Goal: Contribute content: Contribute content

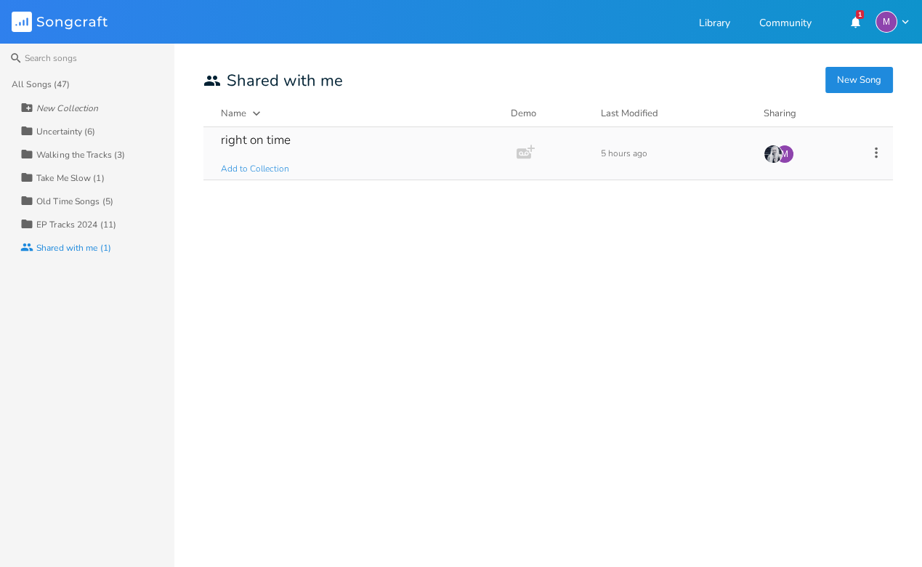
click at [319, 137] on div "right on time Add to Collection" at bounding box center [357, 153] width 272 height 52
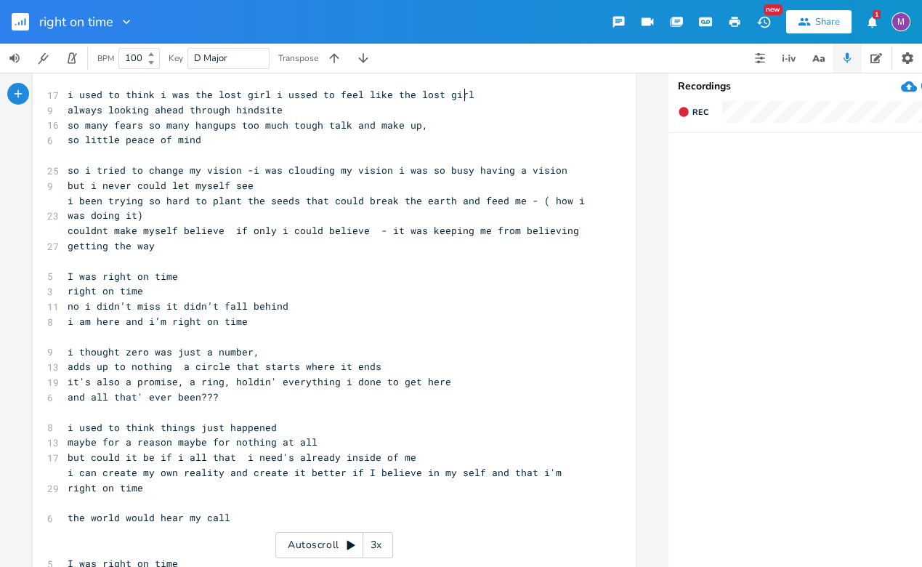
scroll to position [17, 0]
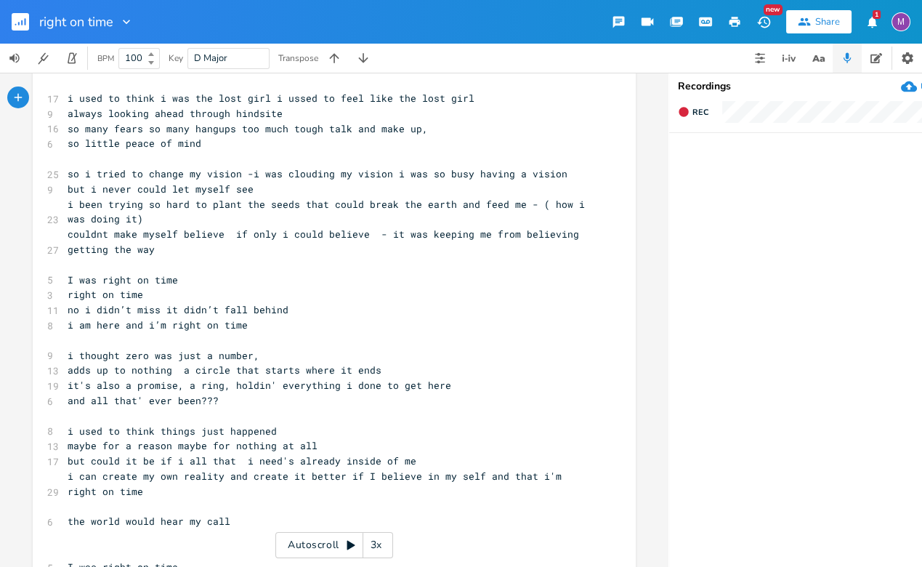
click at [28, 22] on rect "button" at bounding box center [20, 21] width 17 height 17
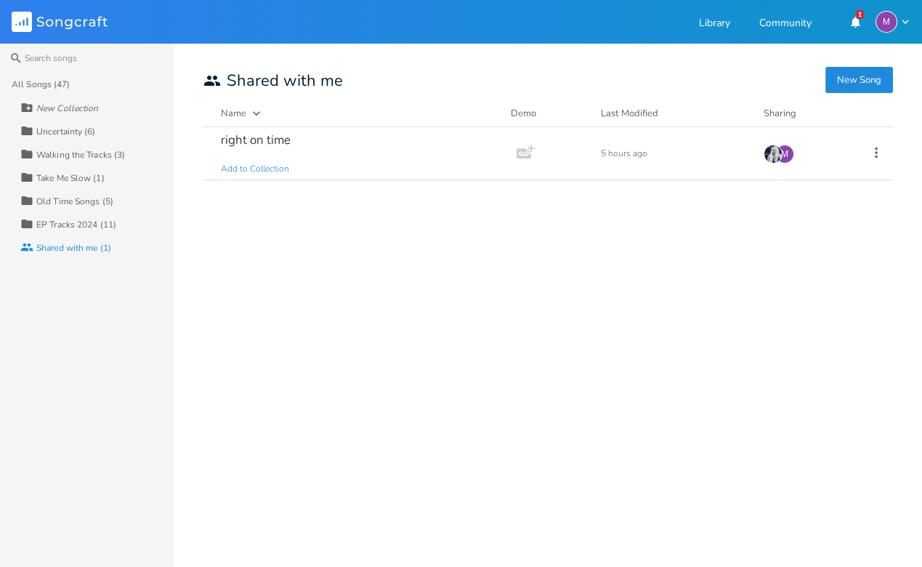
click at [50, 80] on div "All Songs (47)" at bounding box center [41, 84] width 58 height 9
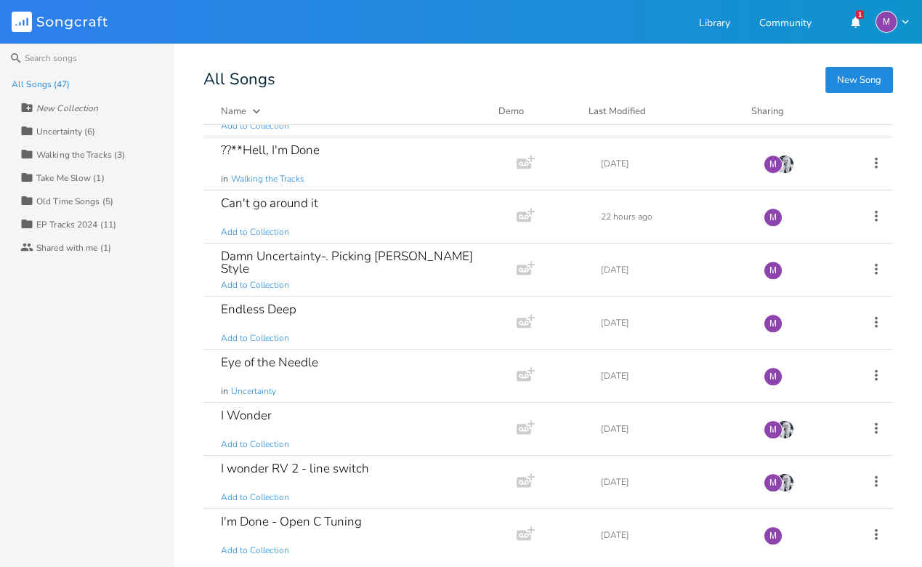
scroll to position [1100, 0]
click at [310, 320] on div "Endless Deep Add to Collection" at bounding box center [357, 323] width 272 height 52
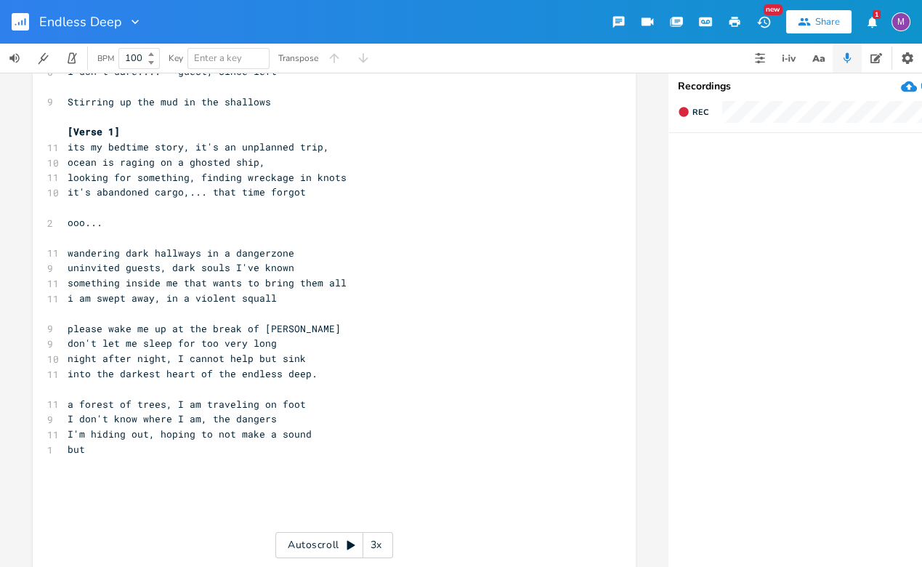
scroll to position [200, 0]
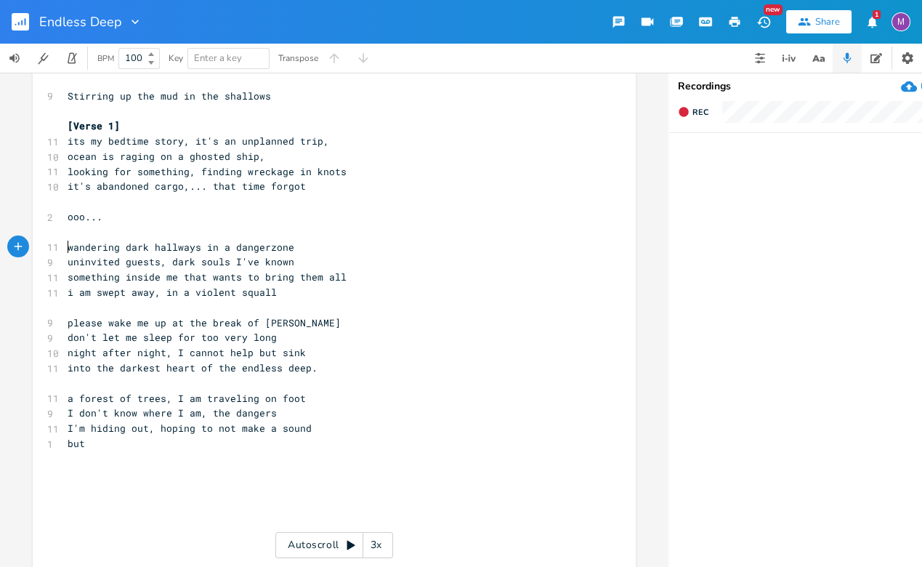
click at [68, 242] on span "wandering dark hallways in a dangerzone" at bounding box center [181, 246] width 227 height 13
type textarea "lking"
click at [68, 242] on span "walking dark hallways in a dangerzone" at bounding box center [175, 246] width 215 height 13
type textarea "i'm"
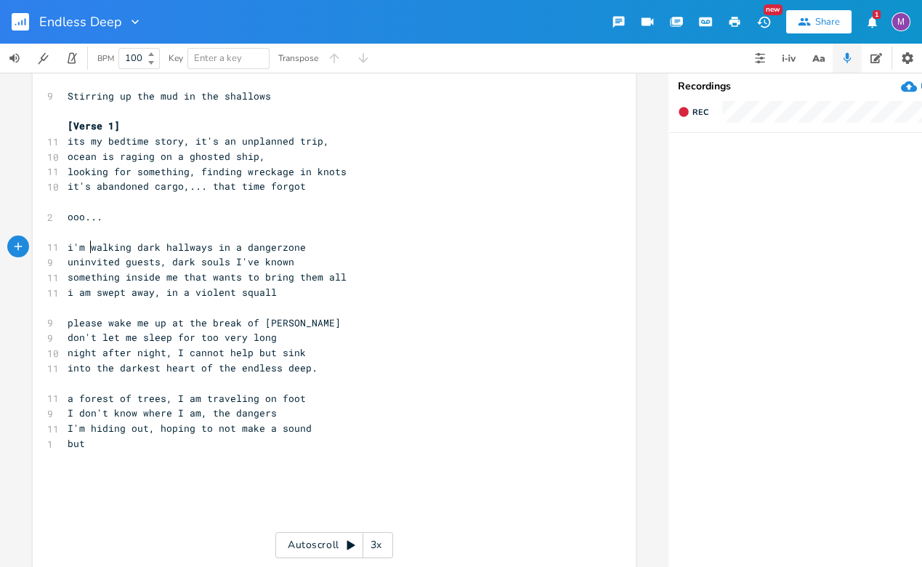
scroll to position [0, 14]
click at [275, 412] on pre "I don't know where I am, the dangers" at bounding box center [327, 412] width 524 height 15
click at [159, 398] on span "a forest of trees, I am traveling on foot" at bounding box center [187, 397] width 238 height 13
type textarea "strab"
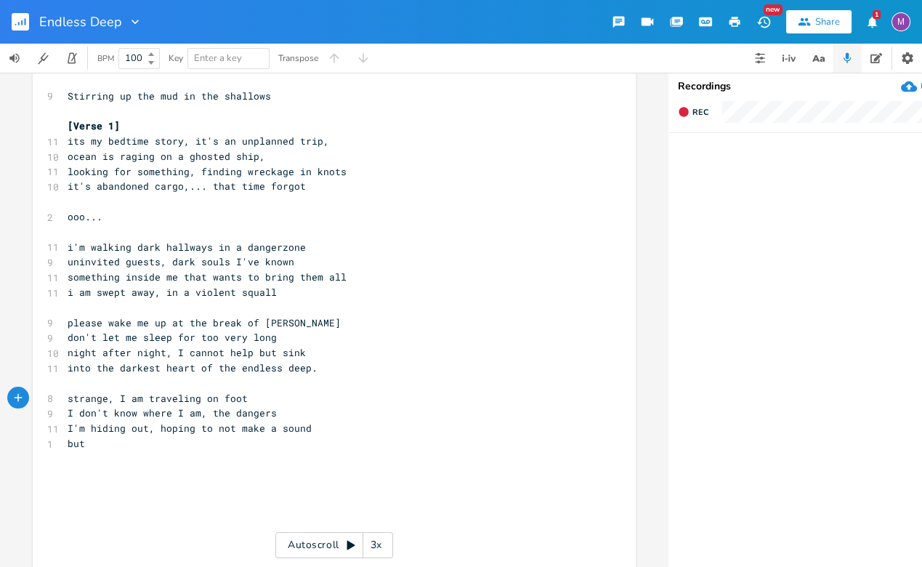
type textarea "nge"
type textarea "pep"
type textarea "ople in tentsa"
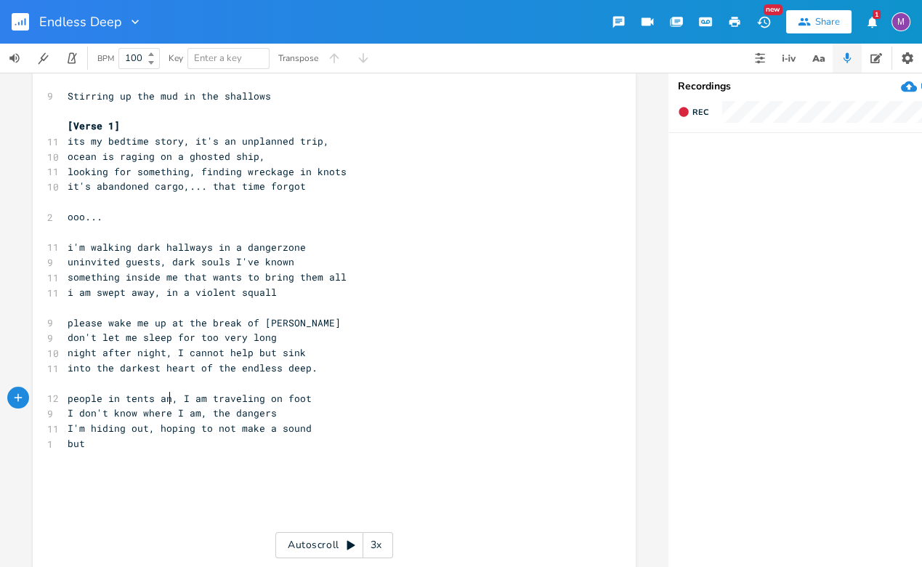
type textarea "and"
click at [274, 415] on pre "I don't know where I am, the dangers" at bounding box center [327, 412] width 524 height 15
type textarea "========="
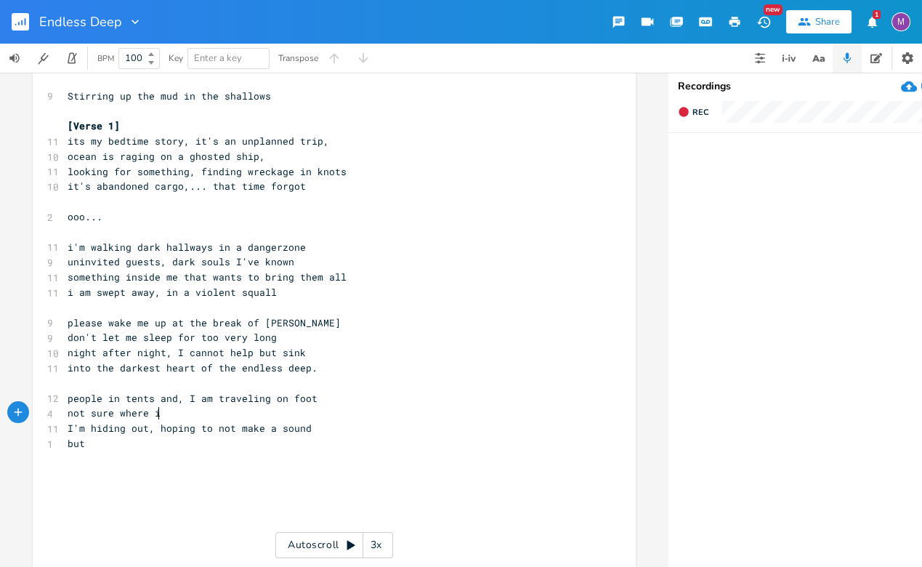
type textarea "not sure where ia"
type textarea "am, u"
type textarea "but the people are"
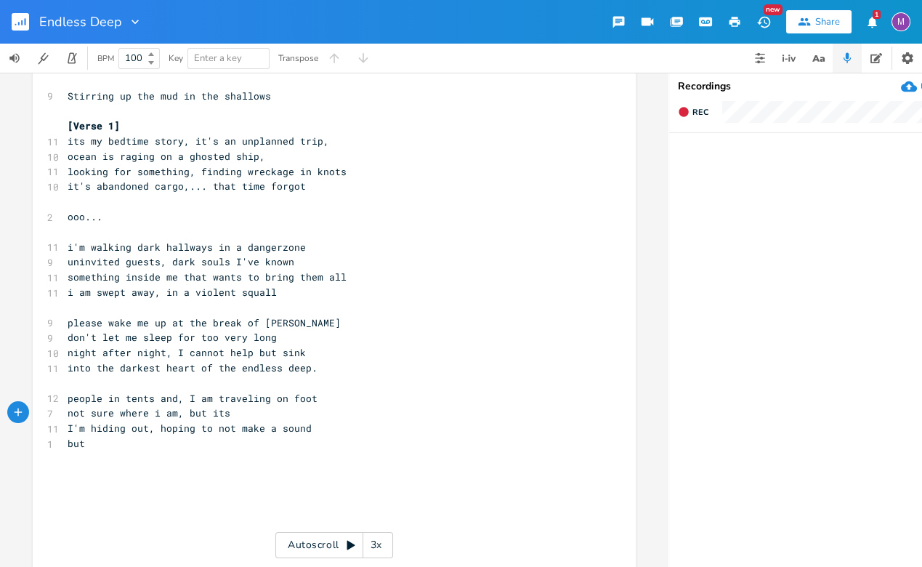
type textarea "its"
click at [310, 402] on pre "people in tents and, I am traveling on foot" at bounding box center [327, 398] width 524 height 15
type textarea "alone"
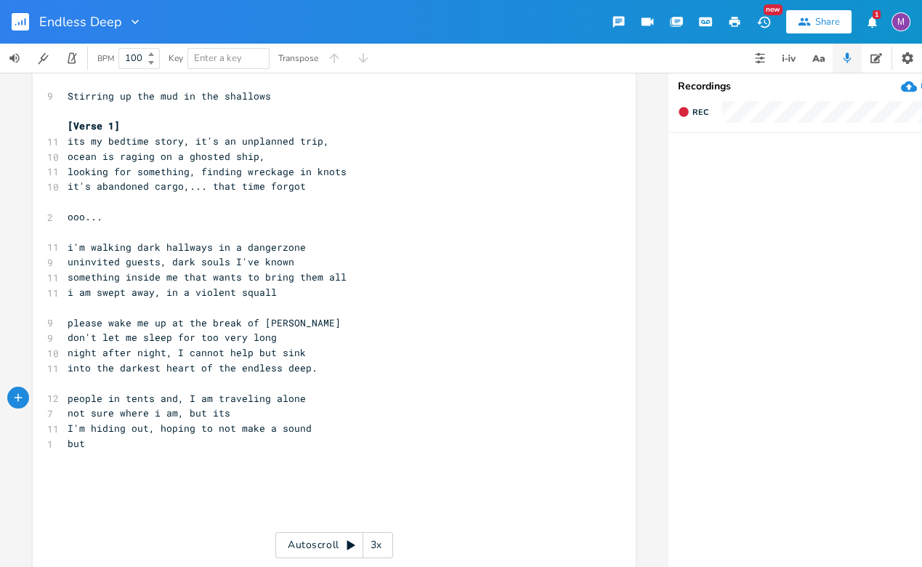
click at [229, 412] on pre "not sure where i am, but its" at bounding box center [327, 412] width 524 height 15
type textarea "my fear has grown"
click at [226, 428] on span "I'm hiding out, hoping to not make a sound" at bounding box center [190, 427] width 244 height 13
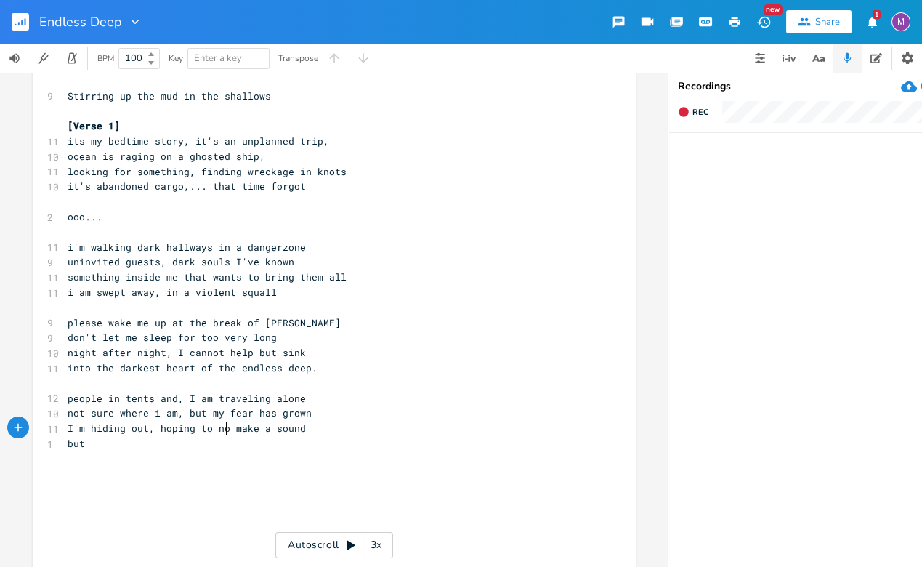
type textarea "to not"
click at [86, 451] on pre "​" at bounding box center [327, 458] width 524 height 15
click at [88, 443] on pre "but" at bounding box center [327, 443] width 524 height 15
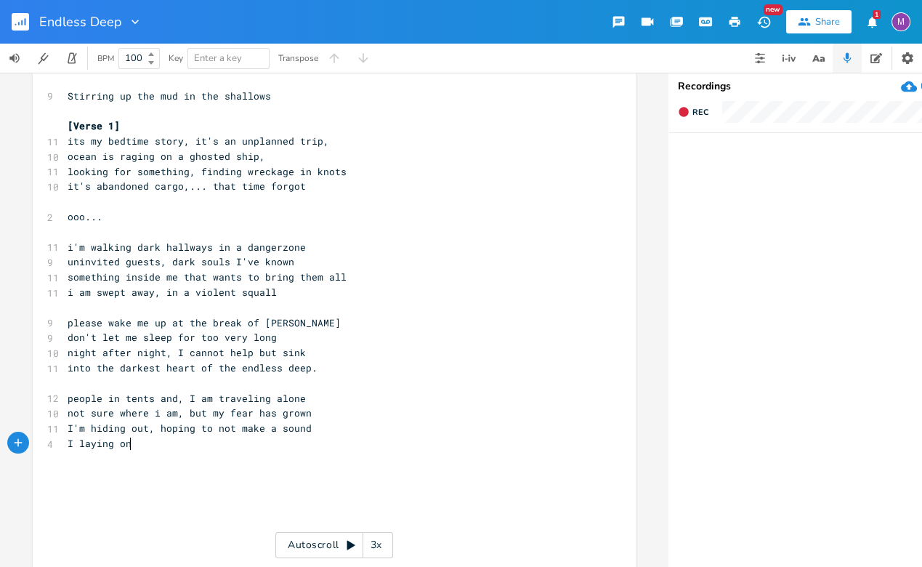
type textarea "I laying onth"
type textarea "th"
type textarea "e ground,.. and turn"
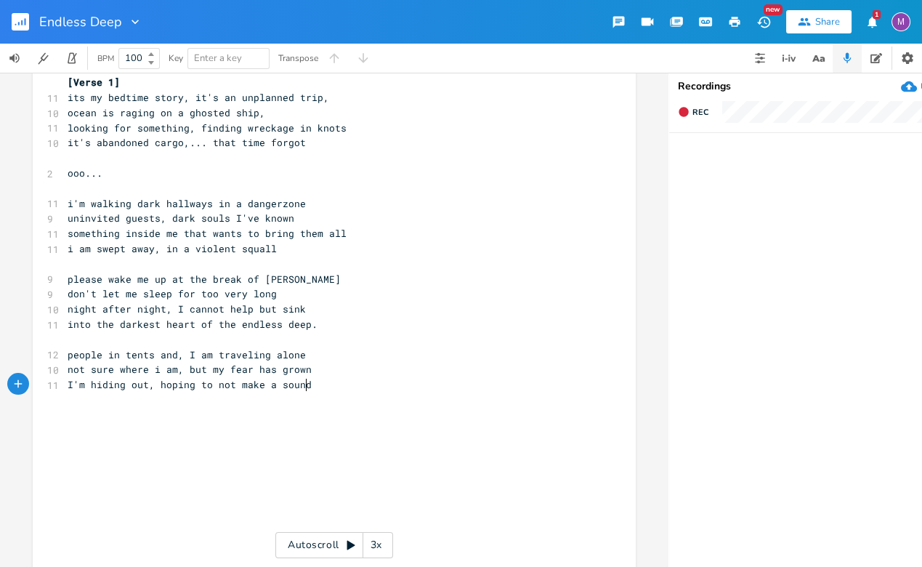
scroll to position [252, 0]
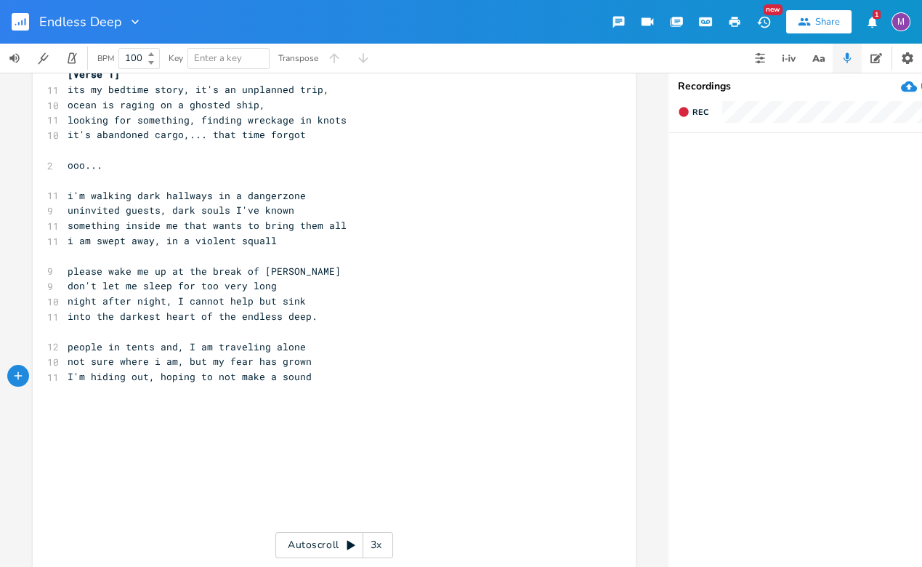
click at [308, 375] on pre "I'm hiding out, hoping to not make a sound" at bounding box center [327, 376] width 524 height 15
type textarea "in a hole, down int h"
type textarea "behind a"
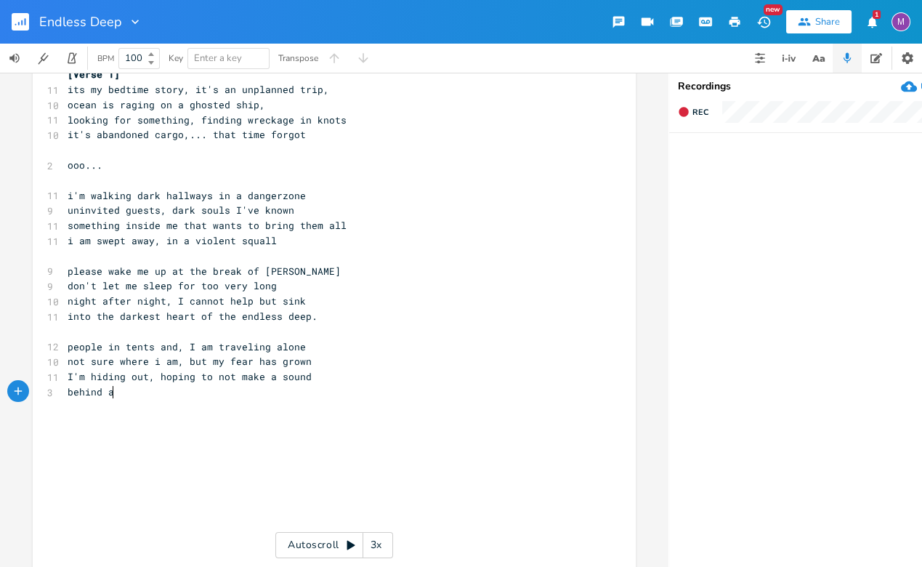
scroll to position [0, 38]
type textarea "an"
type textarea "d then I see, they have my child"
type textarea "knowing my ci"
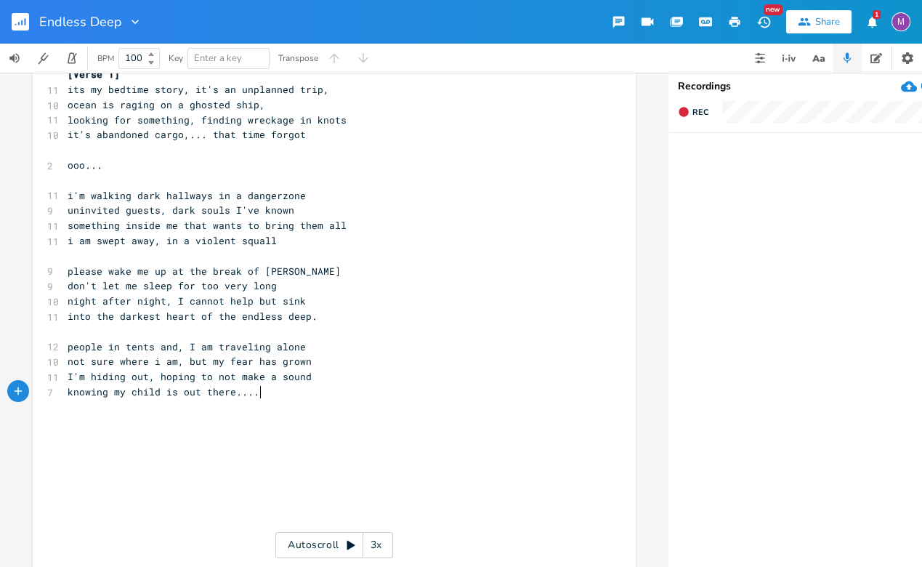
scroll to position [0, 77]
type textarea "[PERSON_NAME] is out there.... I"
type textarea "I"
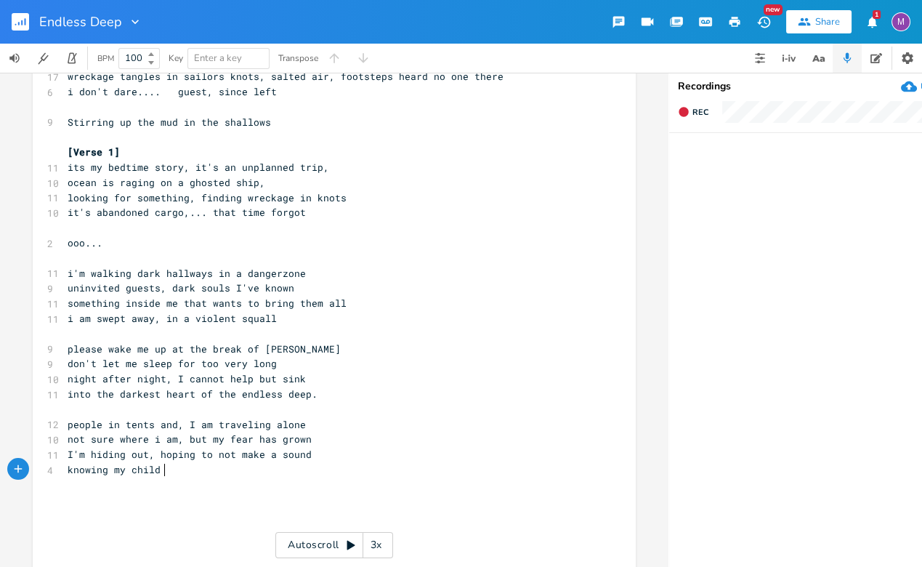
scroll to position [169, 0]
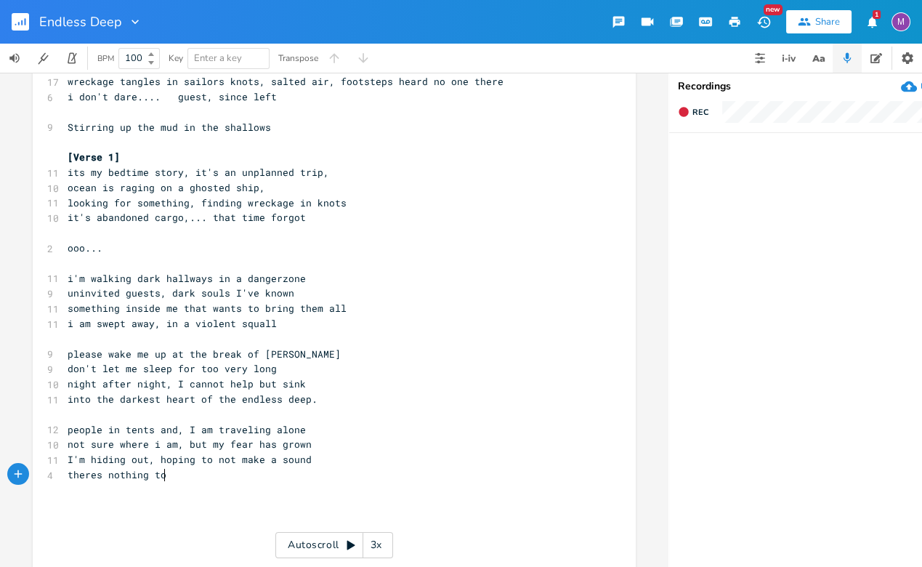
type textarea "theres nothing to"
type textarea "where to go, strangersa"
type textarea "around"
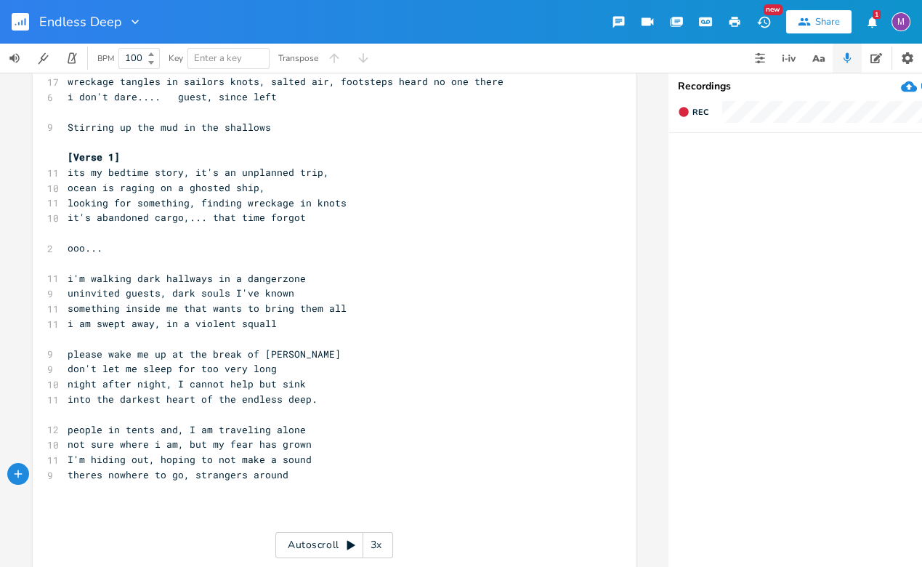
click at [182, 469] on span "theres nowhere to go, strangers around" at bounding box center [178, 474] width 221 height 13
type textarea "and"
click at [151, 428] on span "people in tents and, I am traveling alone" at bounding box center [187, 429] width 238 height 13
type textarea "shantys"
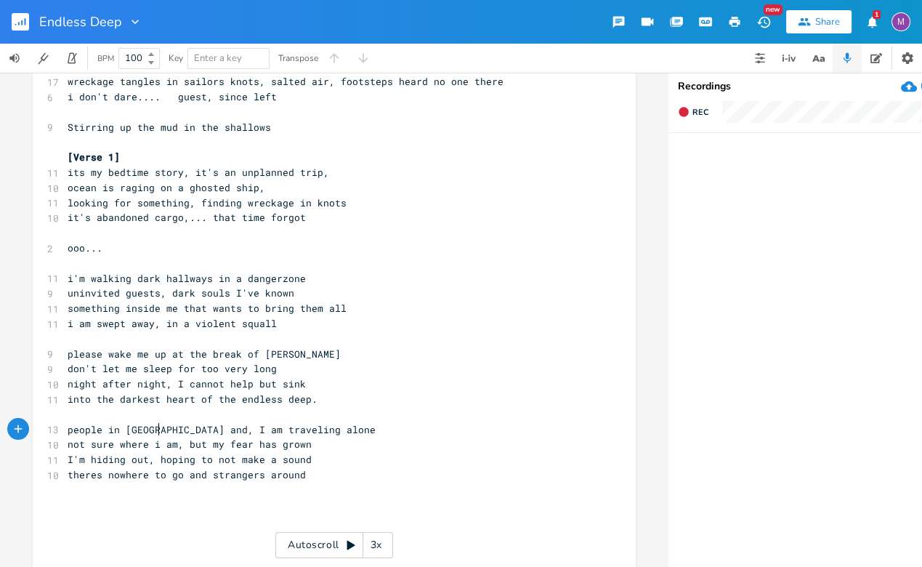
scroll to position [0, 33]
click at [200, 478] on span "theres nowhere to go and strangers around" at bounding box center [187, 474] width 238 height 13
type textarea ", only"
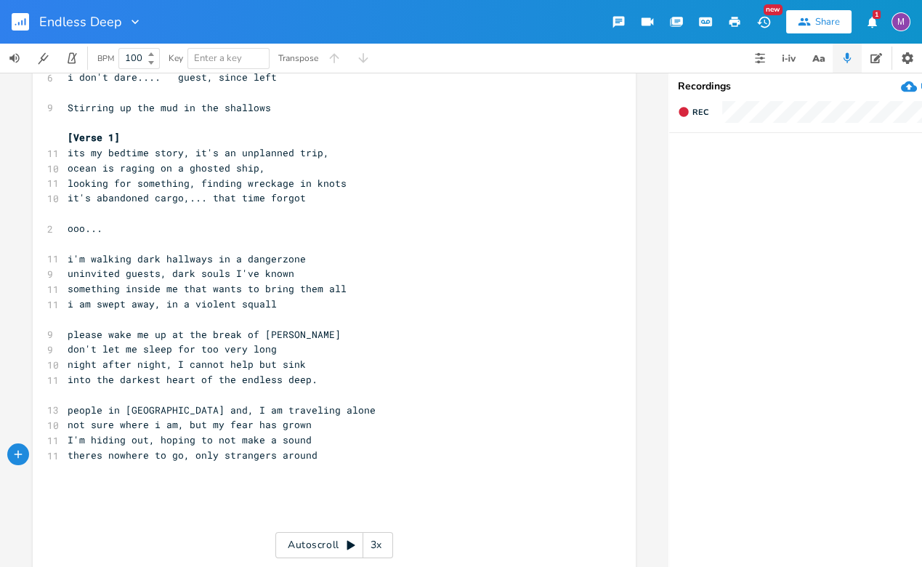
scroll to position [192, 0]
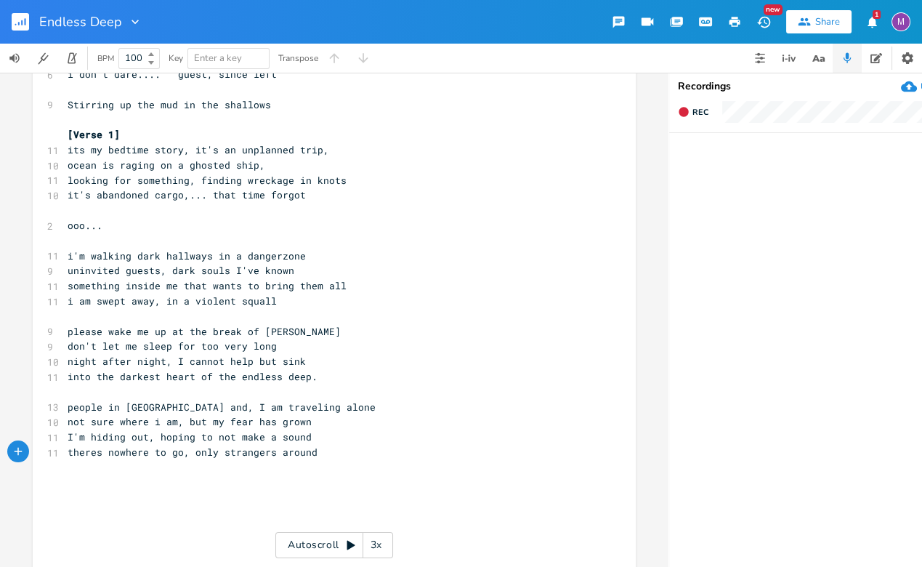
click at [316, 457] on pre "theres nowhere to go, only strangers around" at bounding box center [327, 451] width 524 height 15
type textarea "I get to the creek, and i see my child"
type textarea "she's tall"
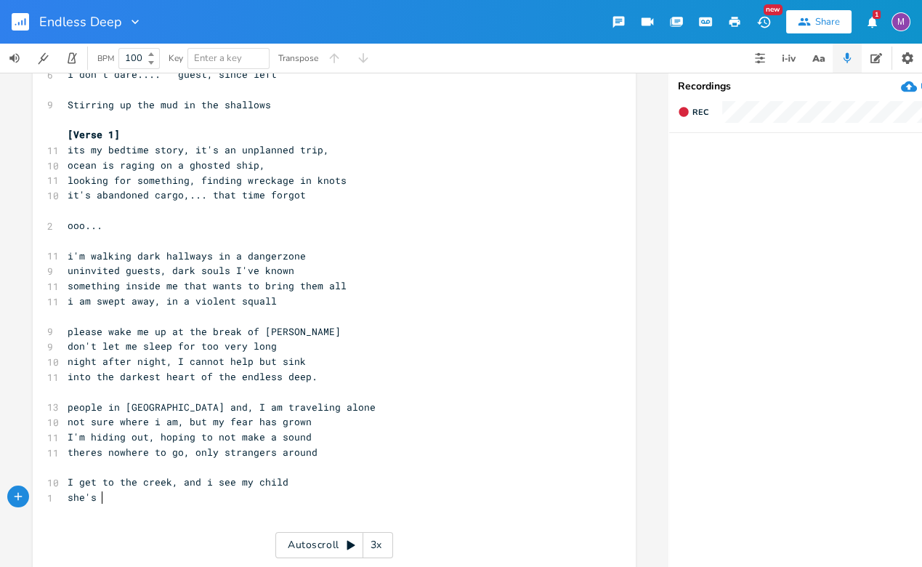
type textarea "a"
type textarea "fallen in and I can"
click at [133, 479] on span "I get to the creek, and i see my child" at bounding box center [178, 481] width 221 height 13
type textarea "a"
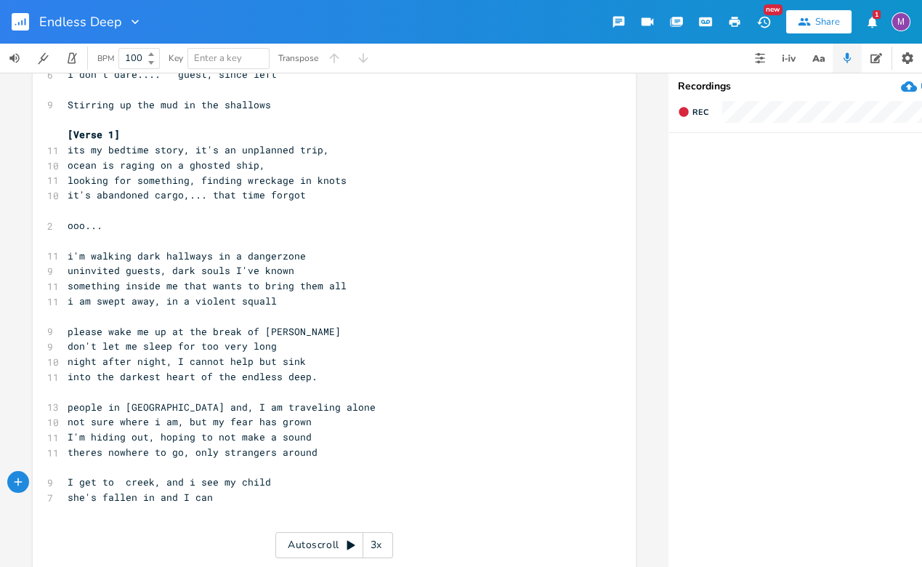
scroll to position [0, 5]
click at [232, 495] on pre "she's fallen in and I can" at bounding box center [327, 497] width 524 height 15
type textarea "to"
type textarea "go wild, pu"
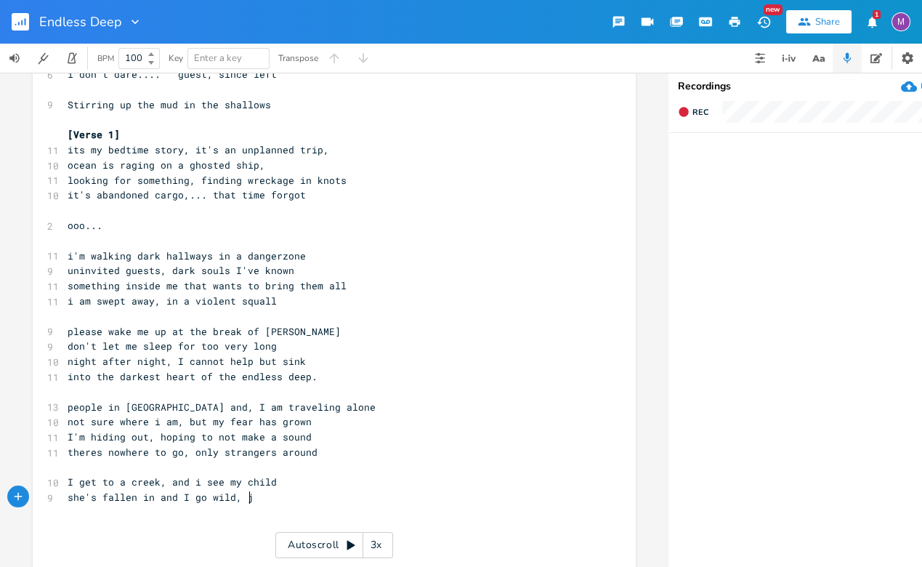
type textarea "jpm"
type textarea "un"
type textarea "mping in"
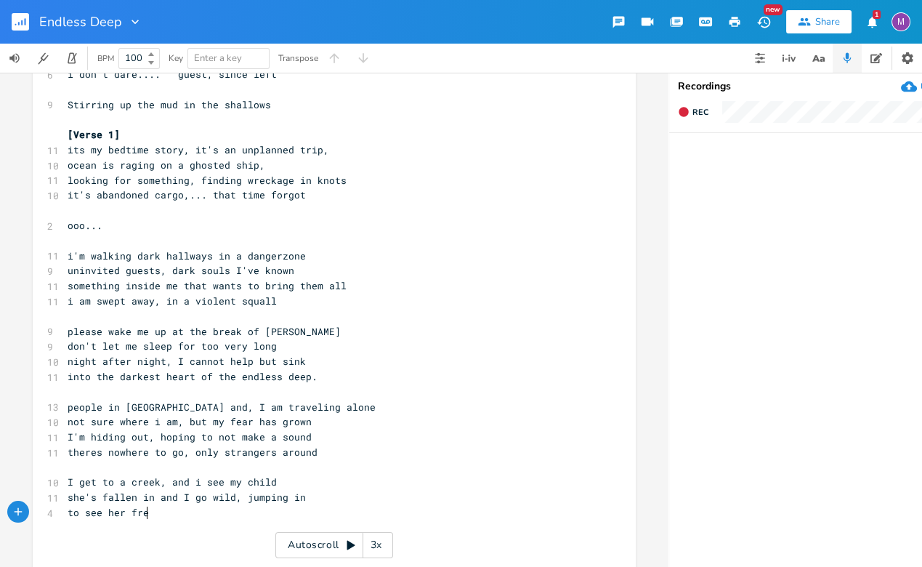
type textarea "to see her free"
click at [239, 497] on span "she's fallen in and I go wild, jumping in" at bounding box center [187, 496] width 238 height 13
type textarea "\"
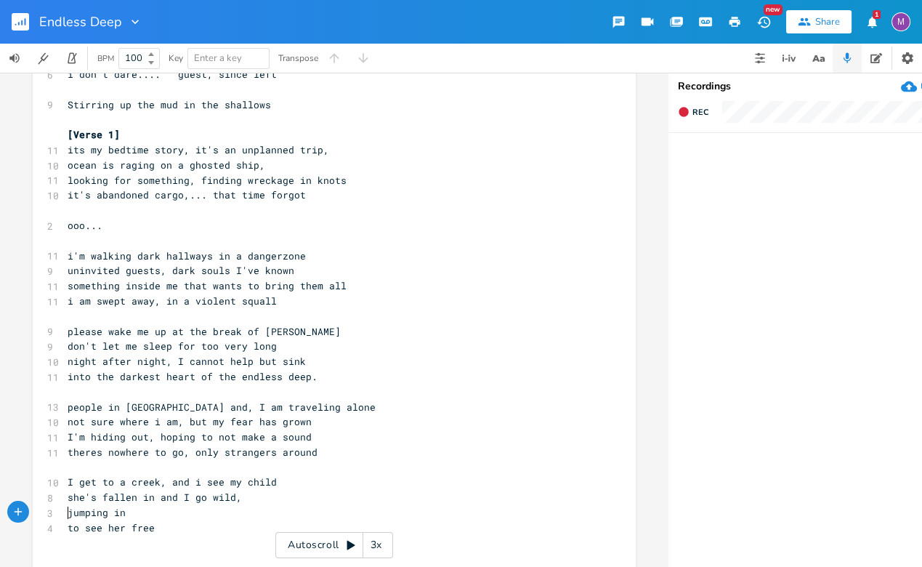
click at [65, 530] on pre "to see her free" at bounding box center [327, 527] width 524 height 15
click at [210, 513] on span "jumping in to see her free" at bounding box center [143, 512] width 151 height 13
type textarea ", but I cannot see"
type textarea "the wathe"
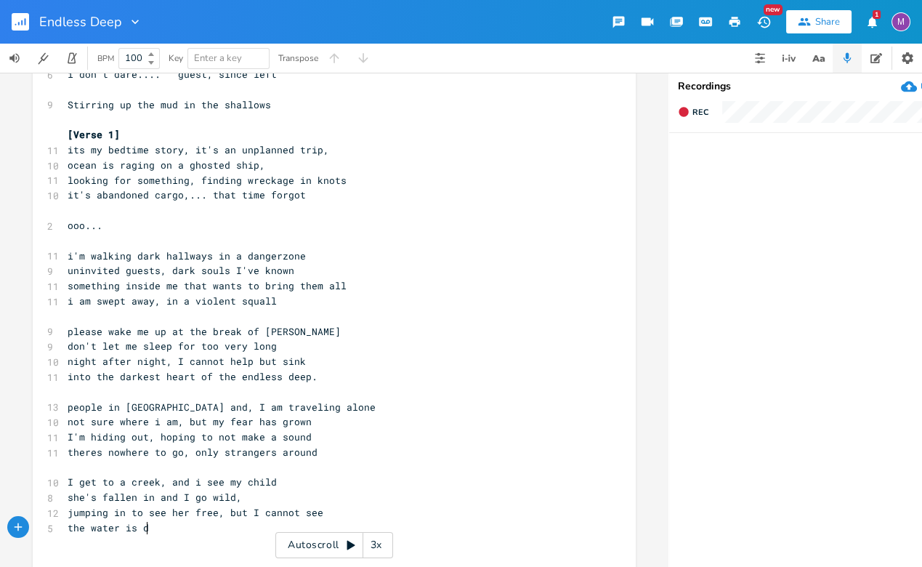
type textarea "er is de"
type textarea "ark, and"
click at [161, 515] on span "jumping in to see her free, but I cannot see" at bounding box center [196, 512] width 256 height 13
type textarea "t"
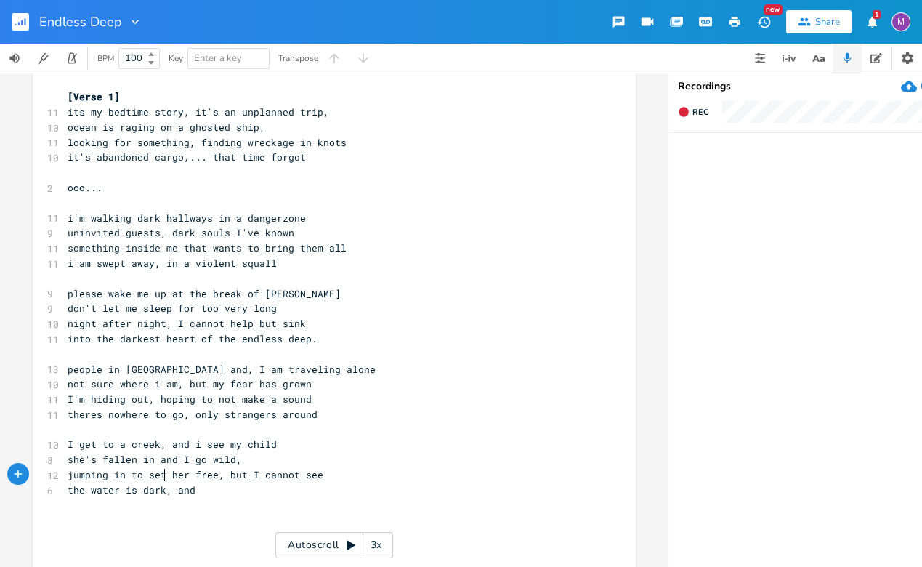
scroll to position [238, 0]
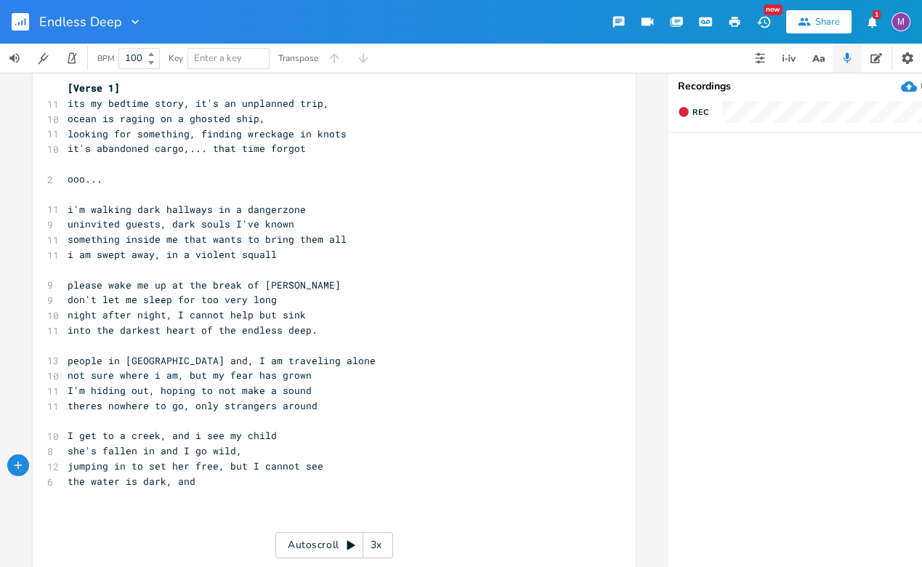
click at [205, 484] on pre "the water is dark, and" at bounding box center [327, 481] width 524 height 15
type textarea "too dark for me"
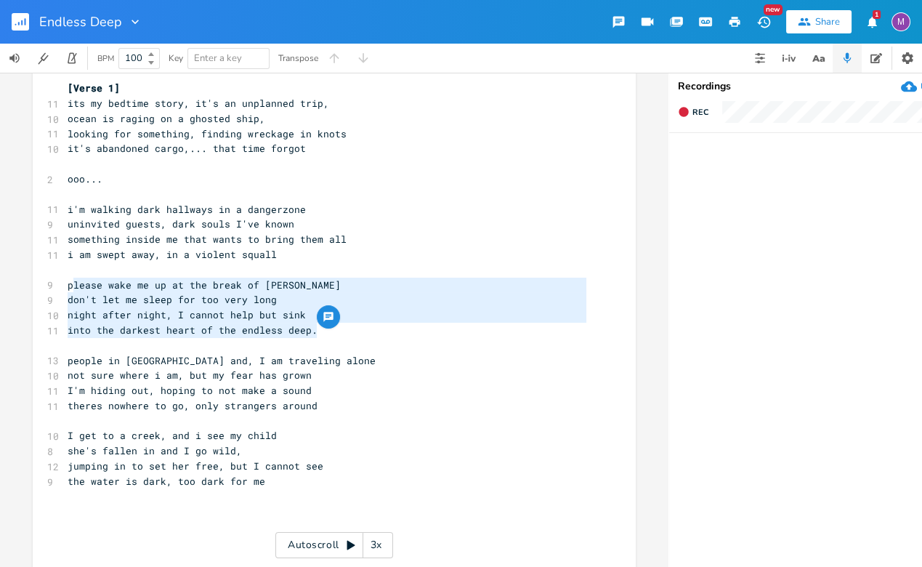
type textarea "please wake me up at the break of [PERSON_NAME] don't let me sleep for too very…"
drag, startPoint x: 314, startPoint y: 330, endPoint x: 66, endPoint y: 281, distance: 252.4
click at [66, 281] on div "​ [DATE] ​ 20 Uninvited Guests (dream - at night people showing up, strange and…" at bounding box center [327, 360] width 524 height 982
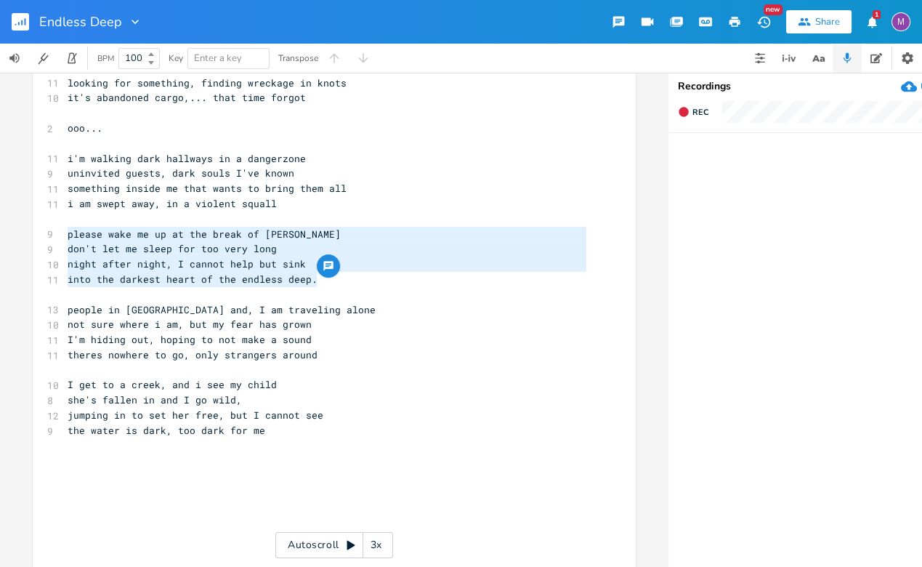
scroll to position [317, 0]
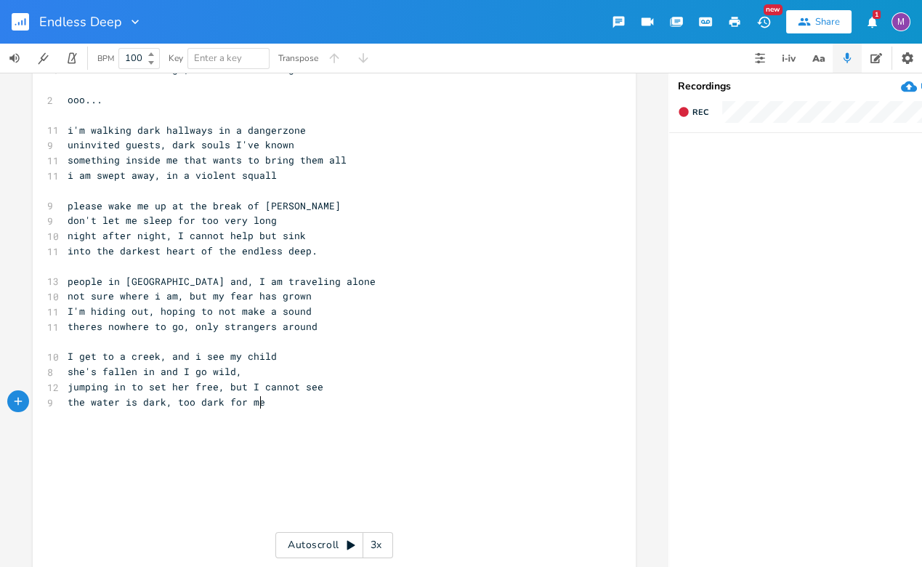
click at [285, 399] on pre "the water is dark, too dark for me" at bounding box center [327, 401] width 524 height 15
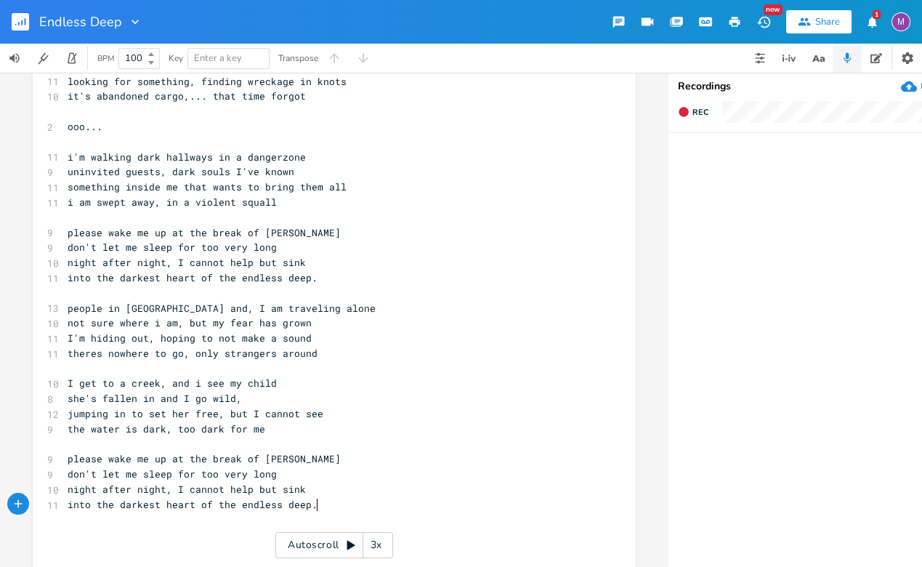
scroll to position [292, 0]
click at [282, 347] on span "theres nowhere to go, only strangers around" at bounding box center [193, 351] width 250 height 13
click at [272, 353] on span "theres nowhere to go, only strangers around" at bounding box center [193, 351] width 250 height 13
type textarea "e beings"
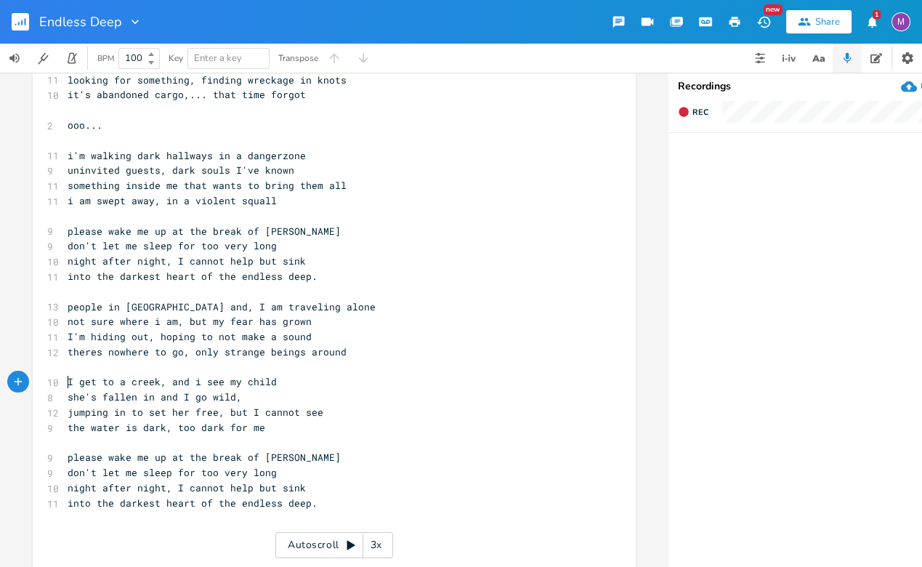
click at [68, 381] on span "I get to a creek, and i see my child" at bounding box center [172, 381] width 209 height 13
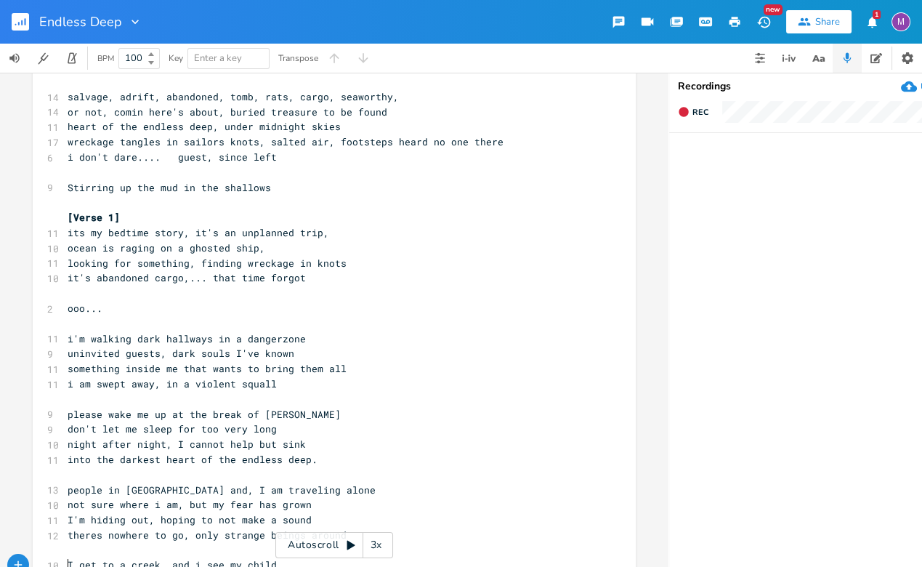
scroll to position [96, 0]
